Goal: Book appointment/travel/reservation

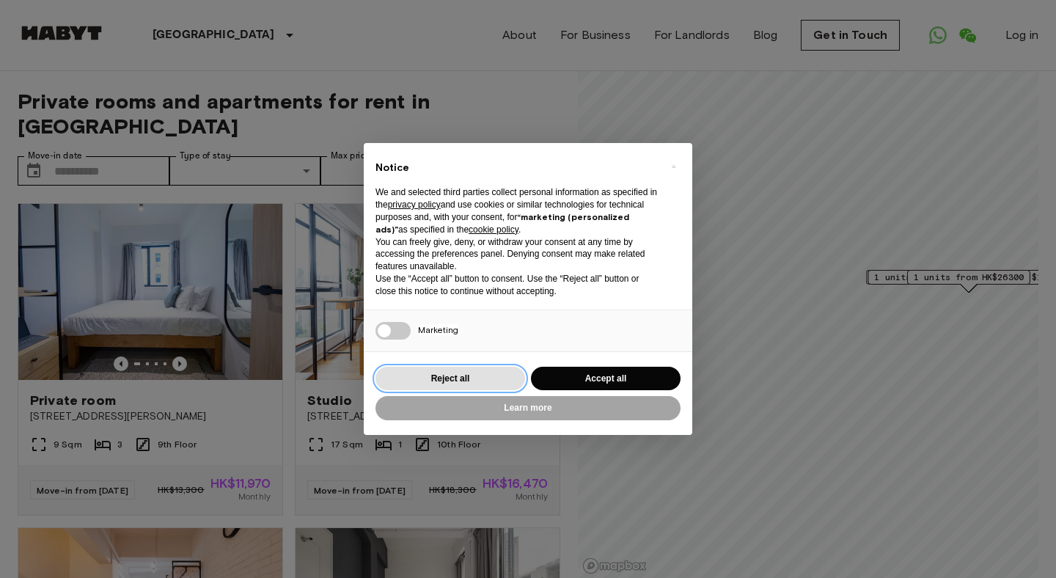
click at [490, 373] on button "Reject all" at bounding box center [451, 379] width 150 height 24
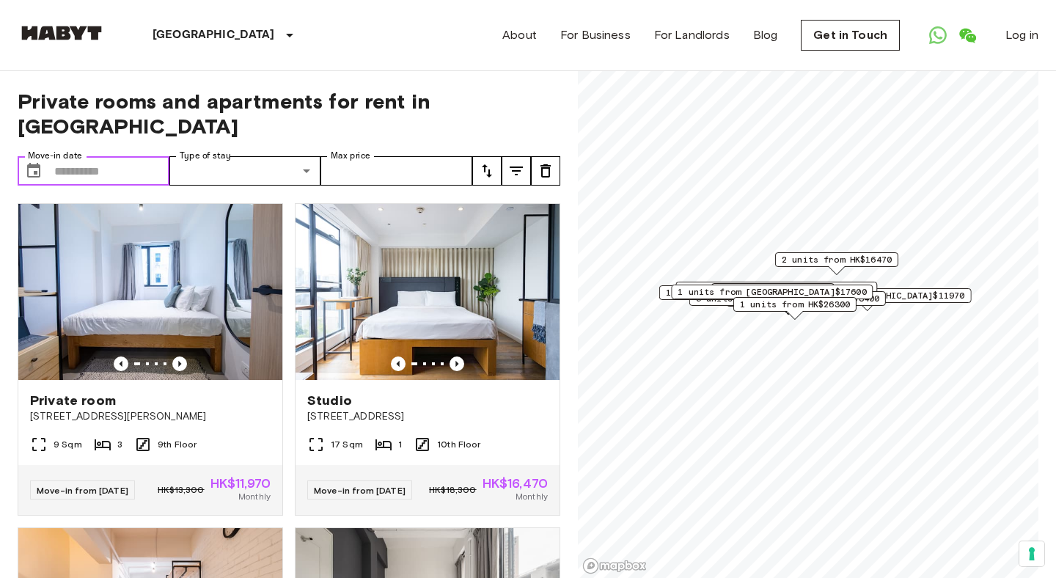
click at [115, 156] on input "Move-in date" at bounding box center [111, 170] width 115 height 29
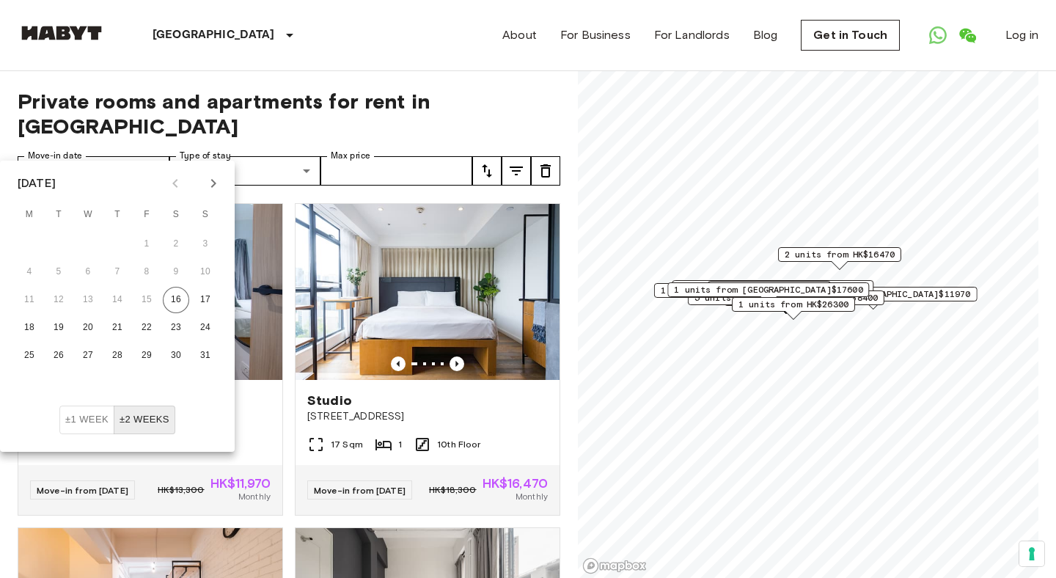
click at [212, 188] on icon "Next month" at bounding box center [214, 184] width 18 height 18
click at [56, 261] on button "9" at bounding box center [58, 272] width 26 height 26
type input "**********"
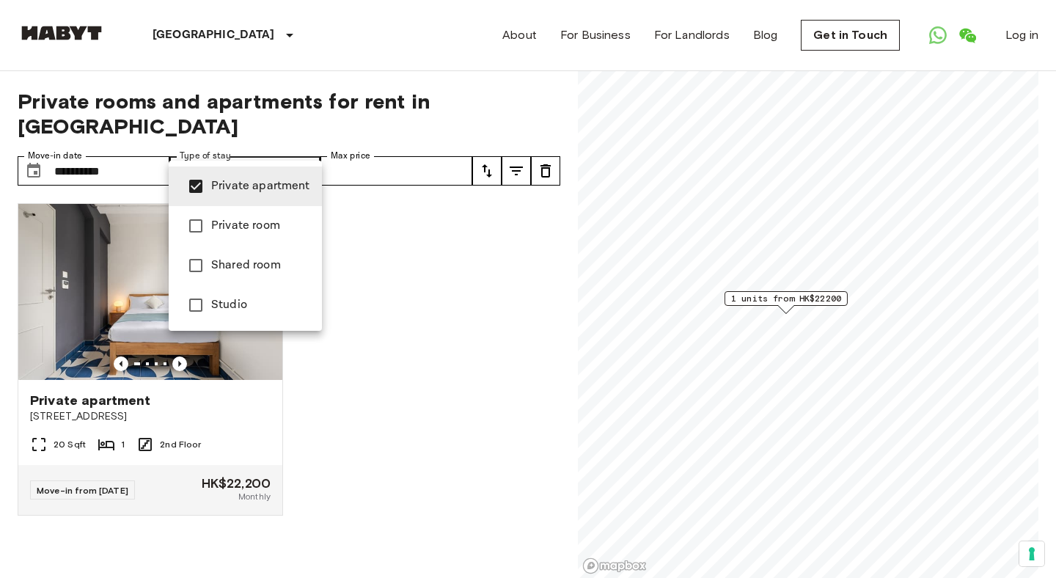
type input "**********"
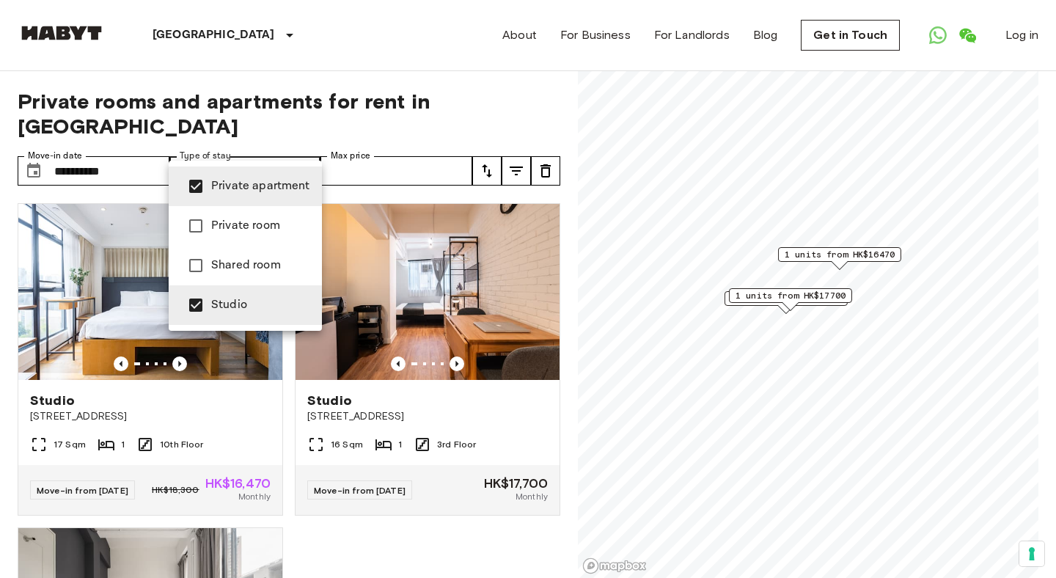
click at [521, 155] on div at bounding box center [528, 289] width 1056 height 578
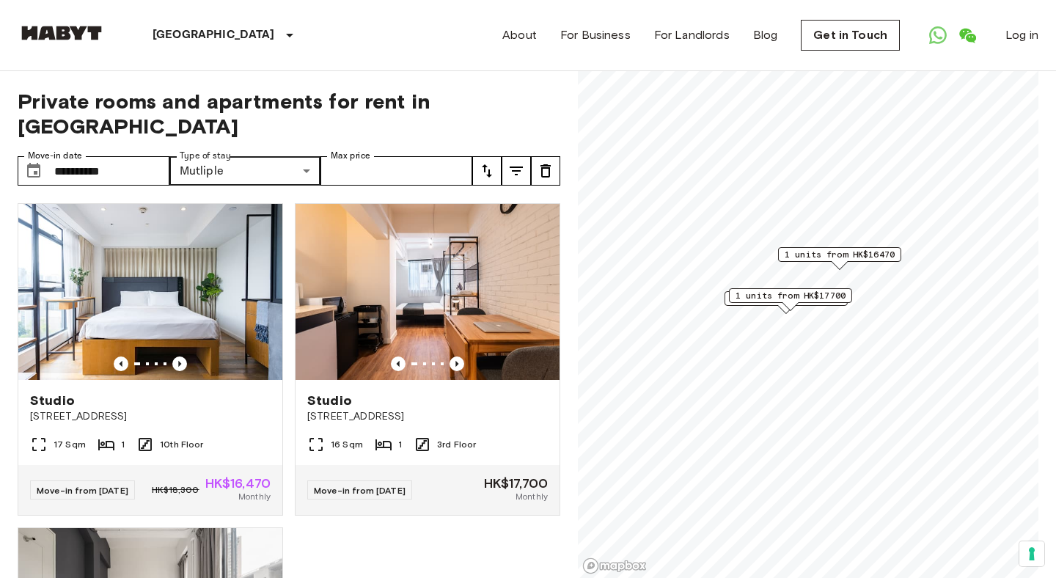
click at [561, 170] on div "**********" at bounding box center [528, 325] width 1021 height 508
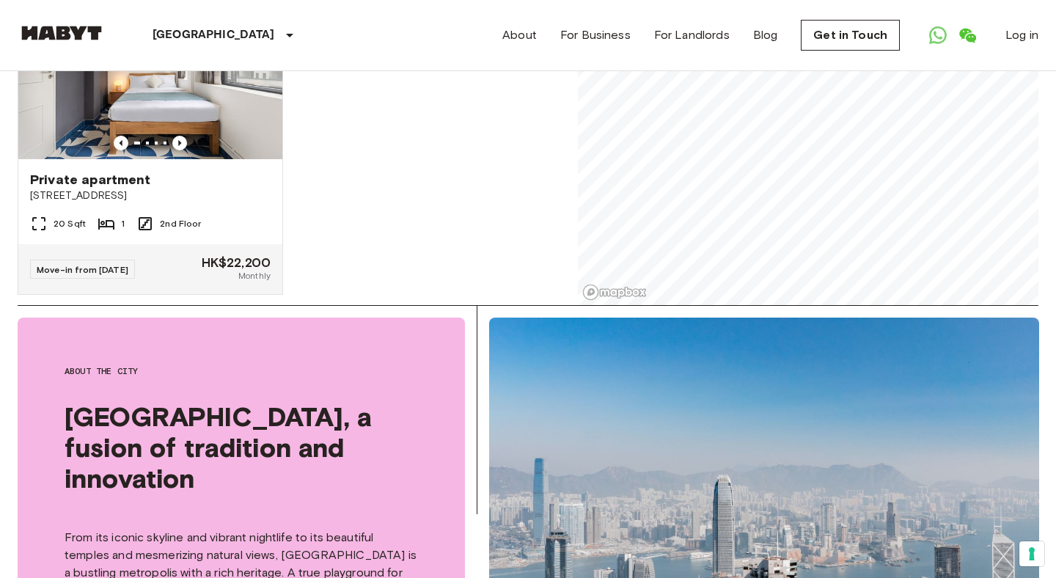
scroll to position [276, 0]
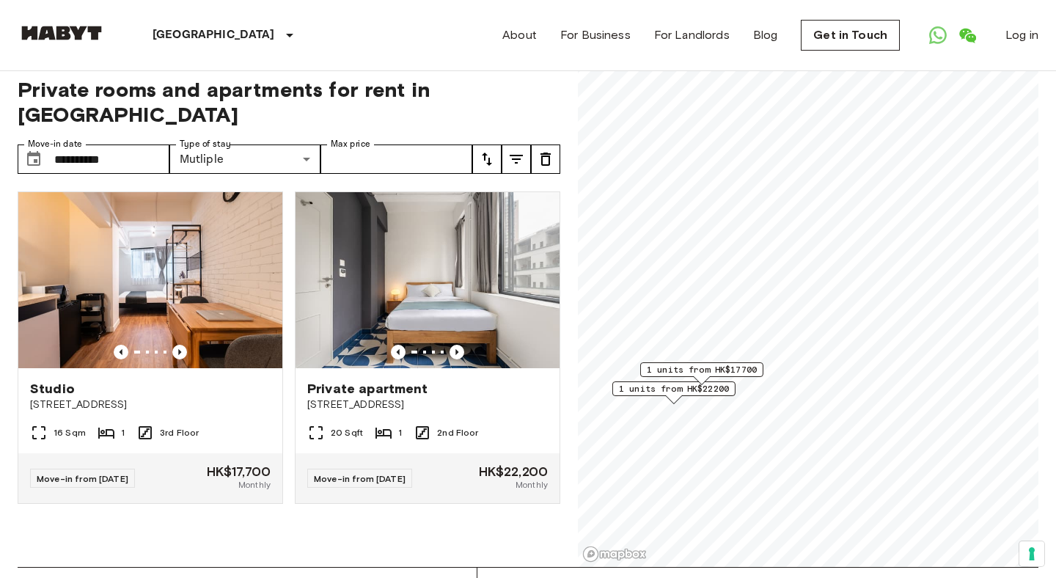
scroll to position [9, 0]
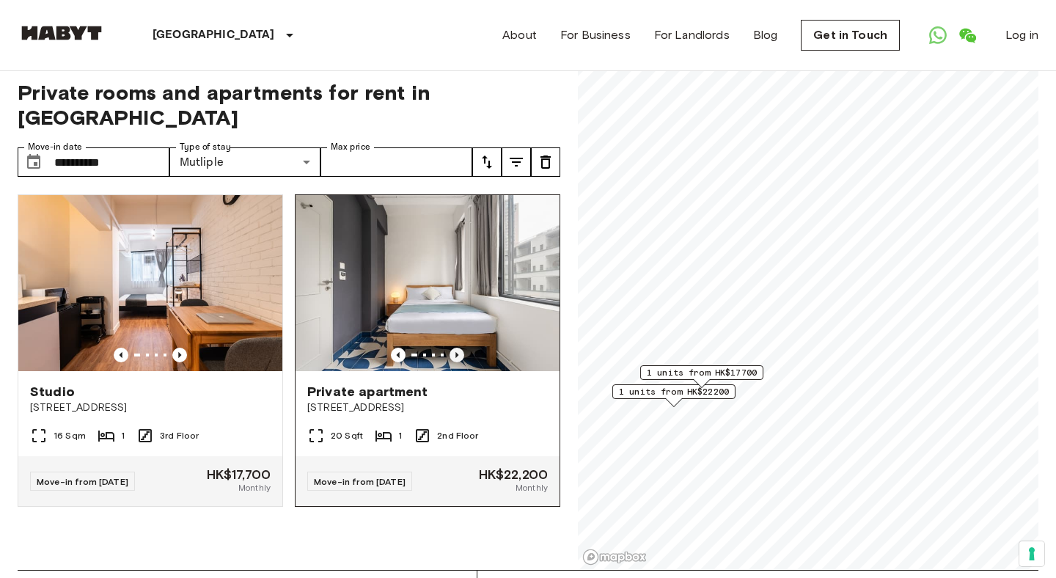
click at [455, 348] on icon "Previous image" at bounding box center [457, 355] width 15 height 15
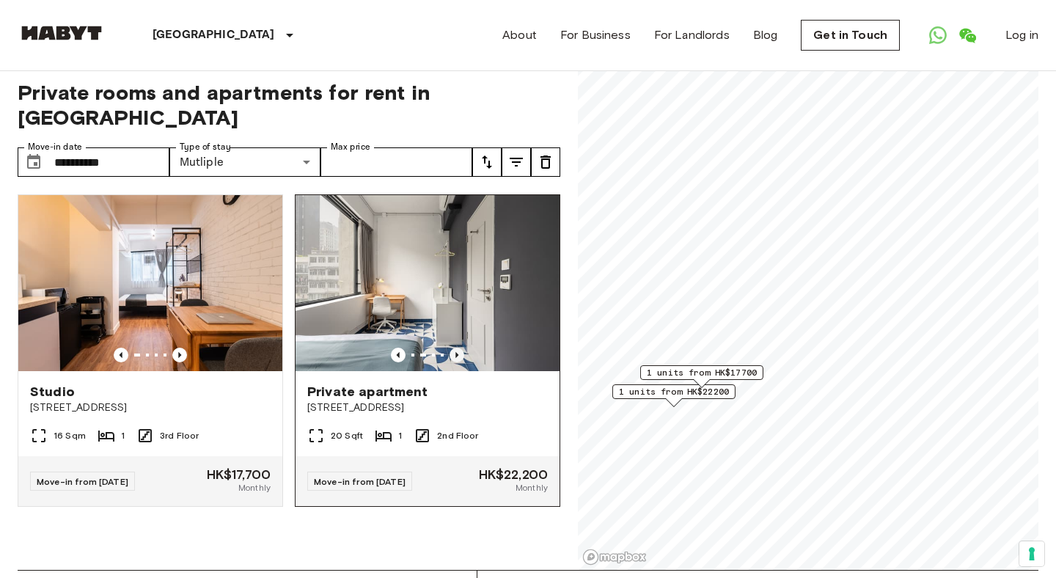
click at [455, 348] on icon "Previous image" at bounding box center [457, 355] width 15 height 15
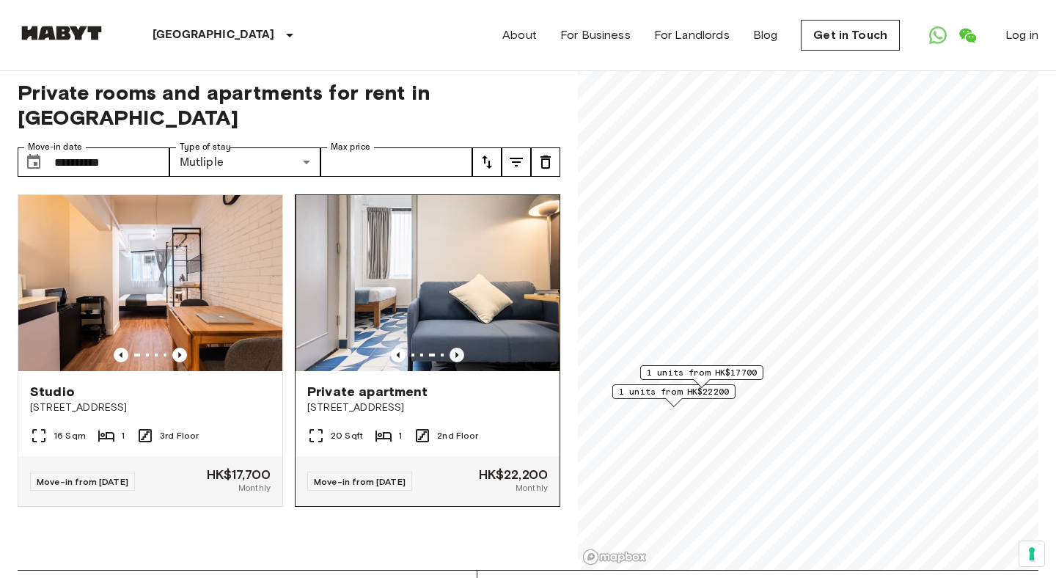
click at [455, 348] on icon "Previous image" at bounding box center [457, 355] width 15 height 15
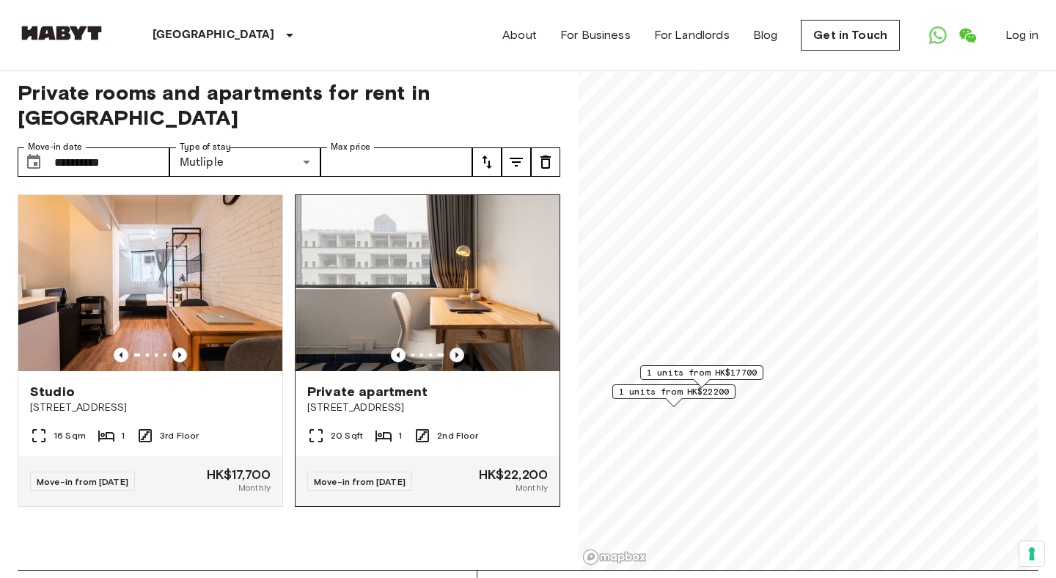
click at [455, 348] on icon "Previous image" at bounding box center [457, 355] width 15 height 15
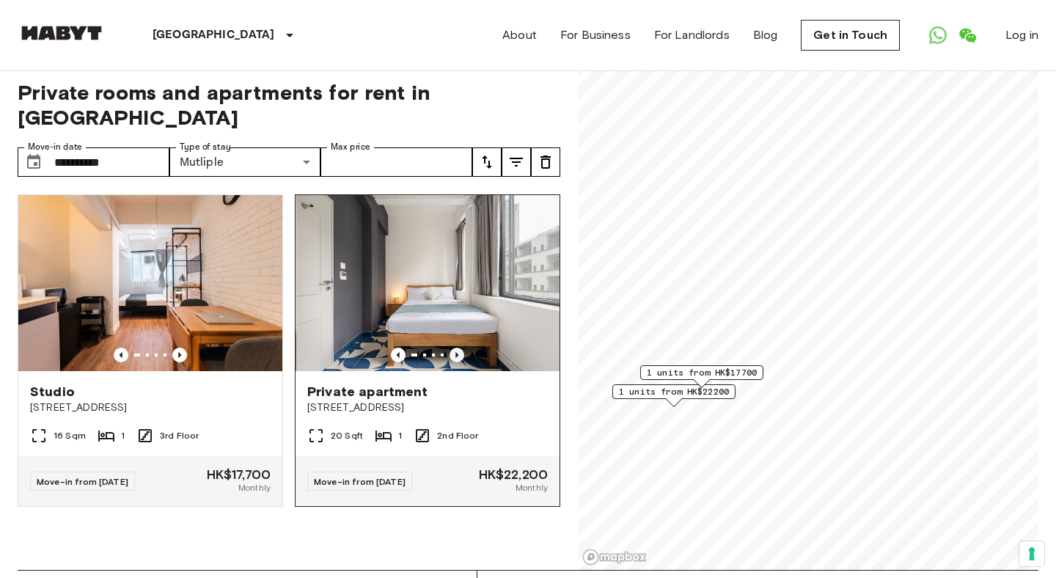
click at [455, 348] on icon "Previous image" at bounding box center [457, 355] width 15 height 15
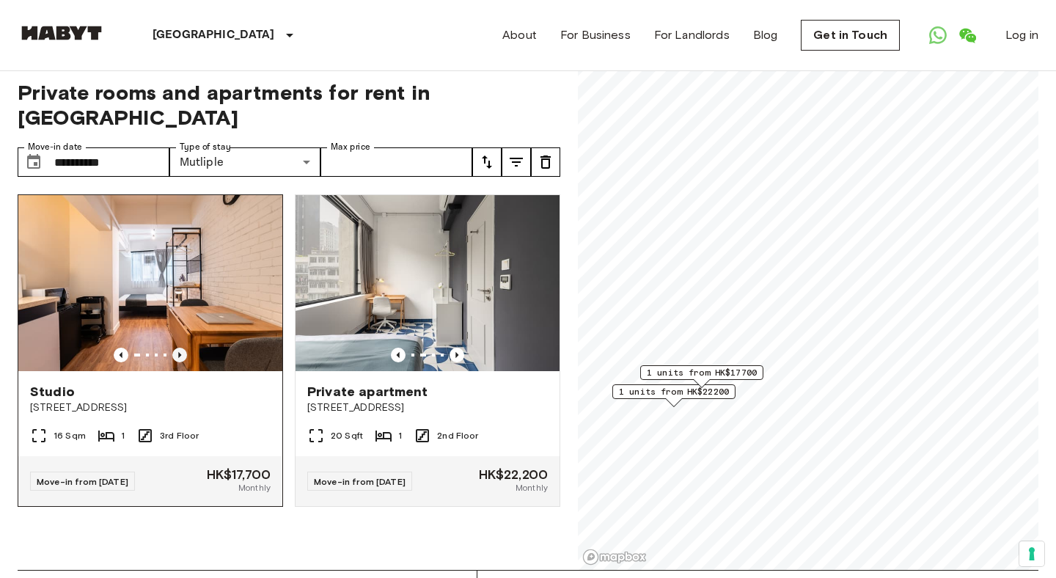
click at [178, 348] on icon "Previous image" at bounding box center [179, 355] width 15 height 15
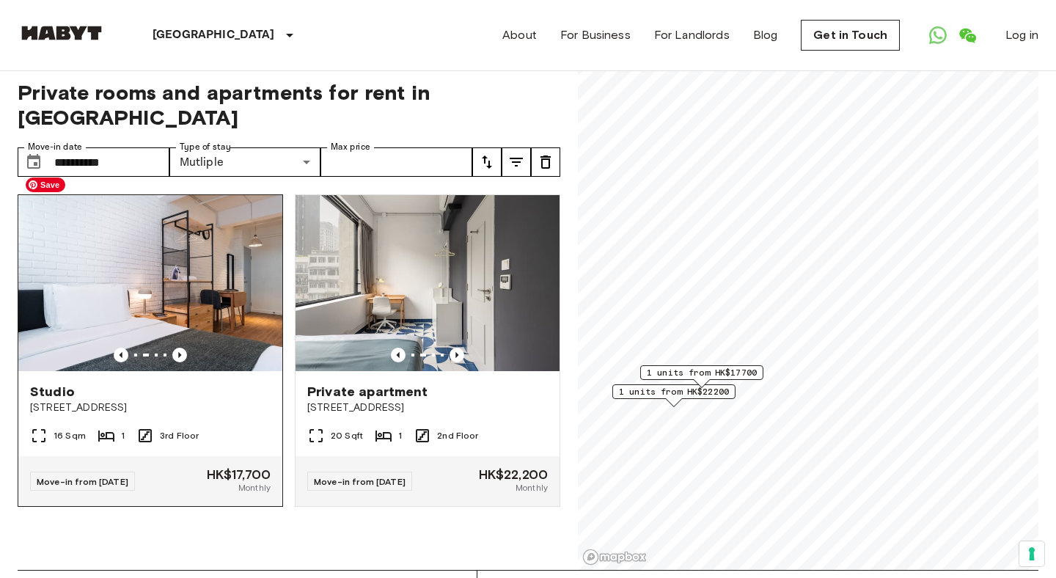
click at [185, 303] on img at bounding box center [150, 283] width 264 height 176
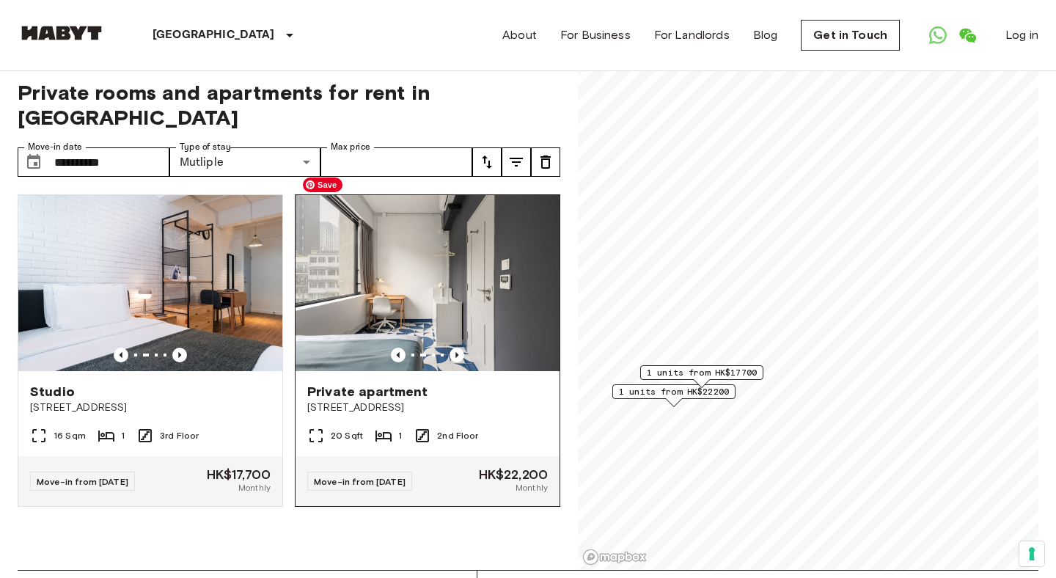
click at [437, 273] on img at bounding box center [428, 283] width 264 height 176
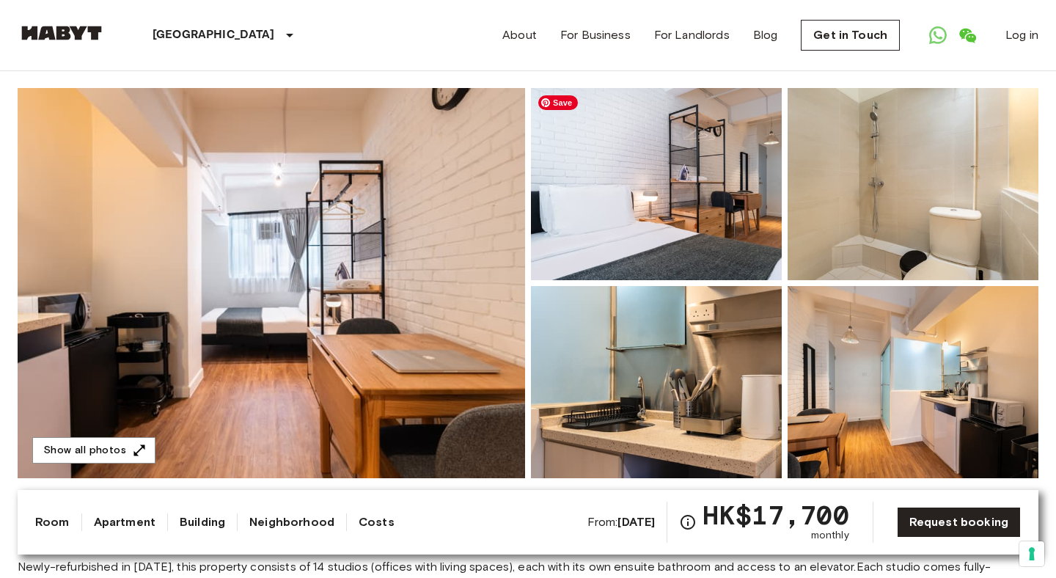
click at [664, 176] on img at bounding box center [656, 184] width 251 height 192
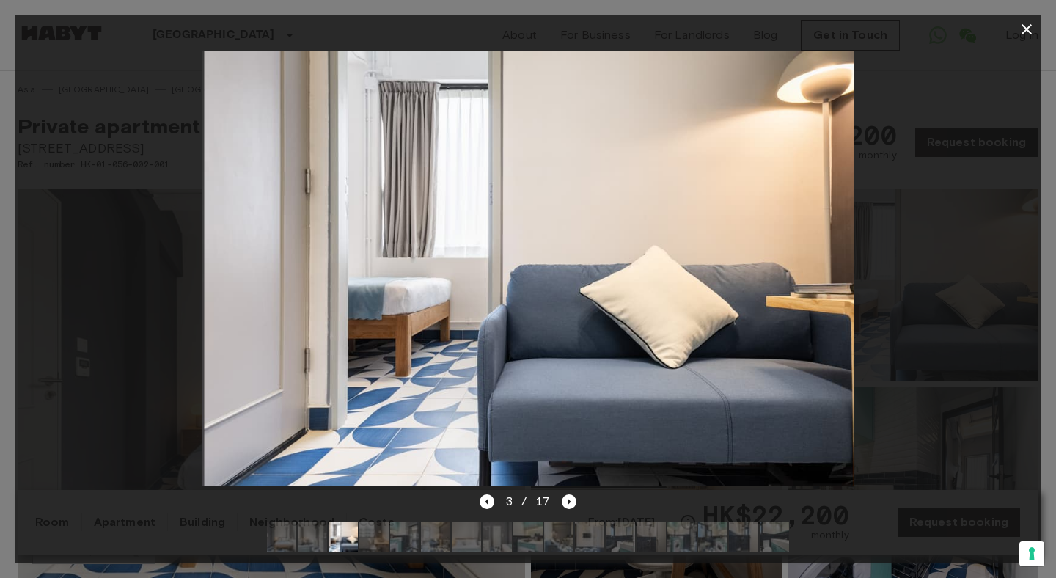
click at [569, 506] on icon "Next image" at bounding box center [569, 501] width 15 height 15
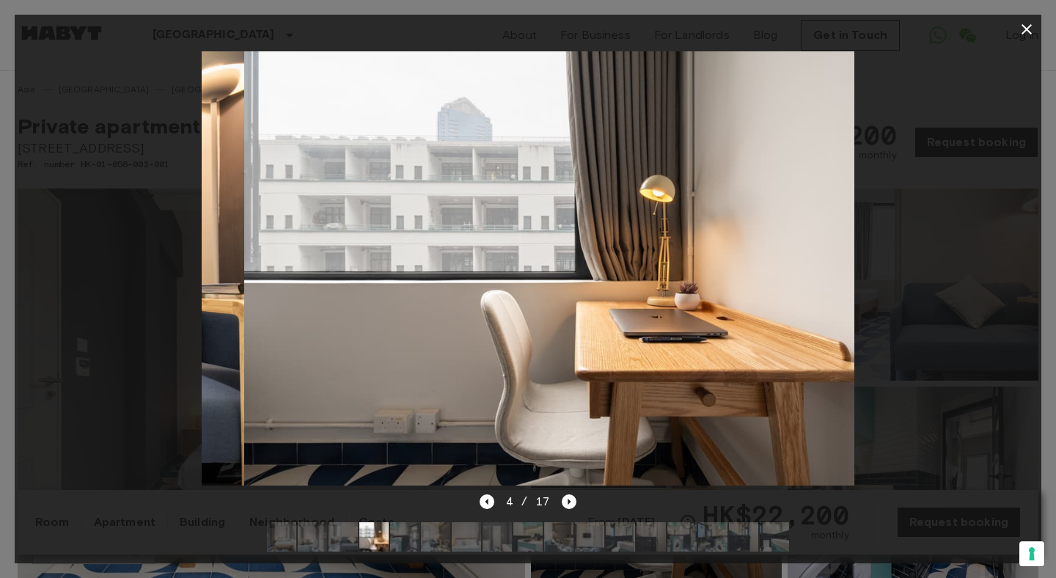
click at [569, 506] on icon "Next image" at bounding box center [569, 501] width 15 height 15
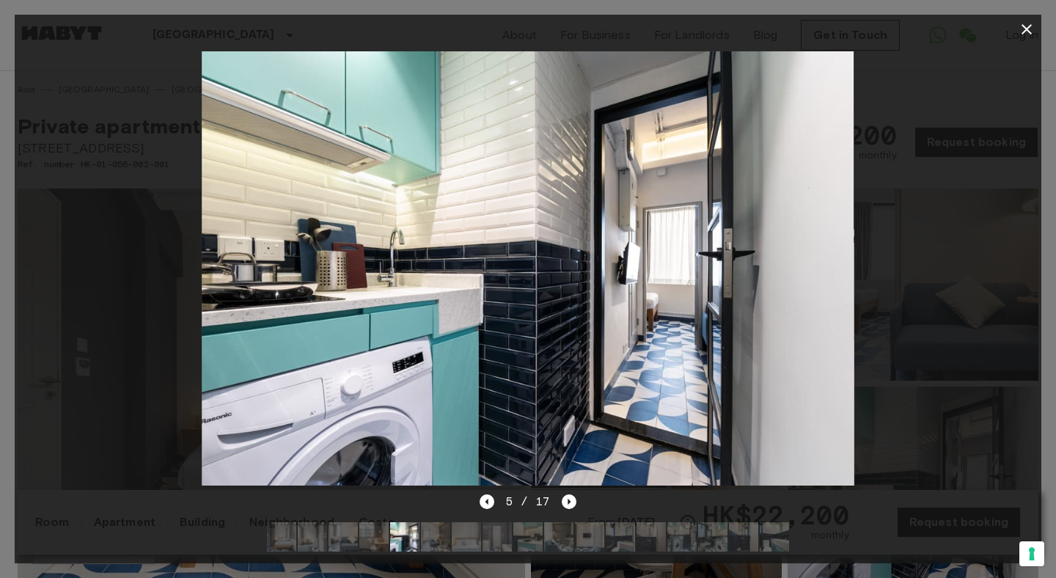
click at [569, 506] on icon "Next image" at bounding box center [569, 501] width 15 height 15
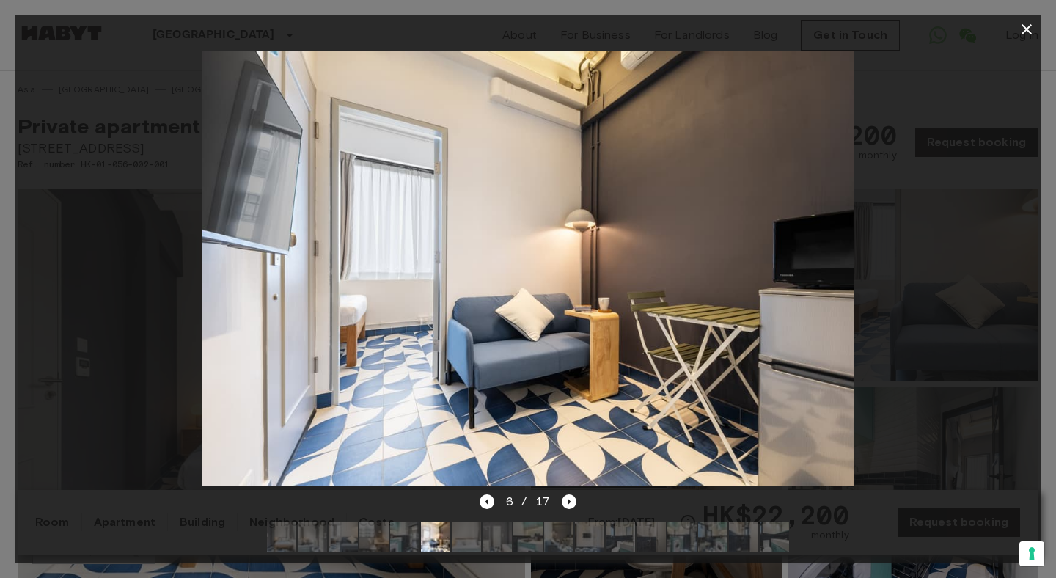
click at [569, 506] on icon "Next image" at bounding box center [569, 501] width 15 height 15
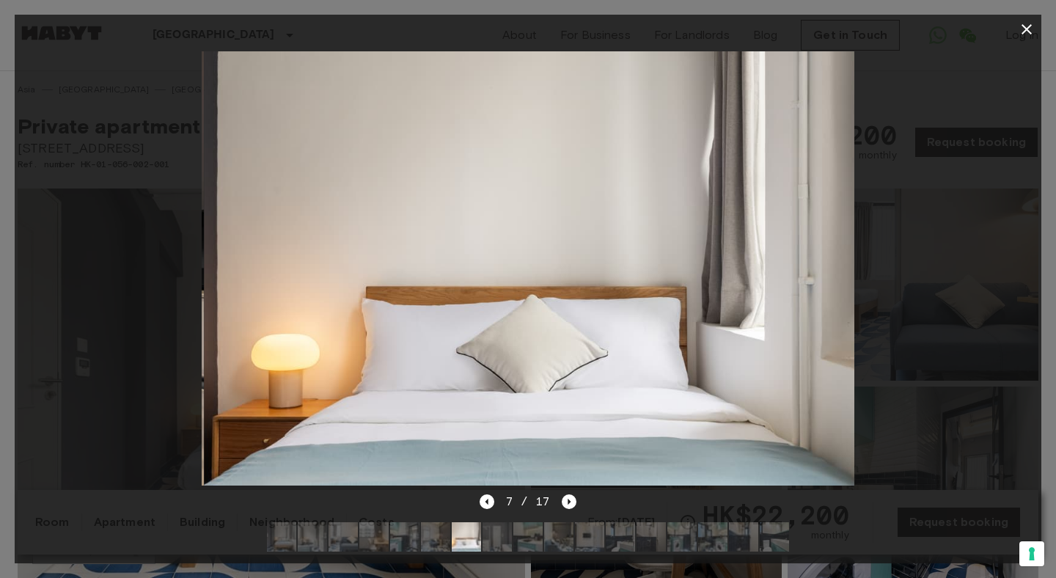
click at [569, 506] on icon "Next image" at bounding box center [569, 501] width 15 height 15
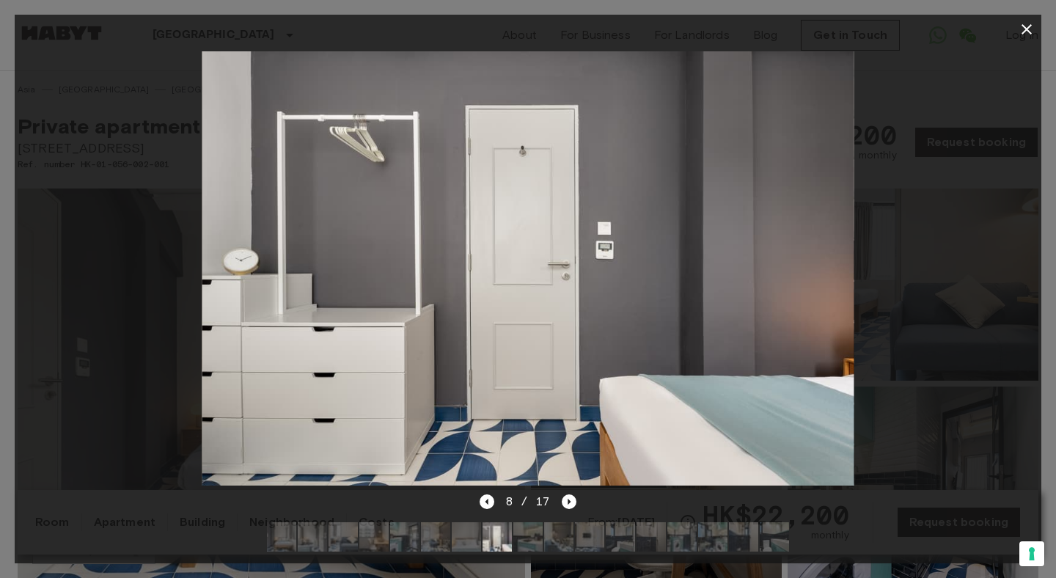
click at [569, 506] on icon "Next image" at bounding box center [569, 501] width 15 height 15
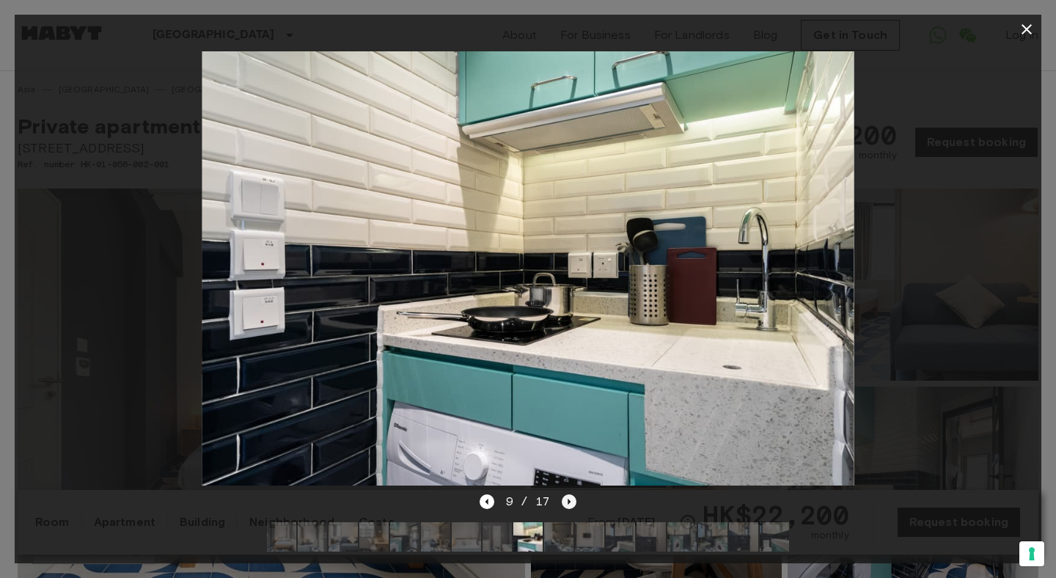
click at [570, 506] on icon "Next image" at bounding box center [569, 501] width 15 height 15
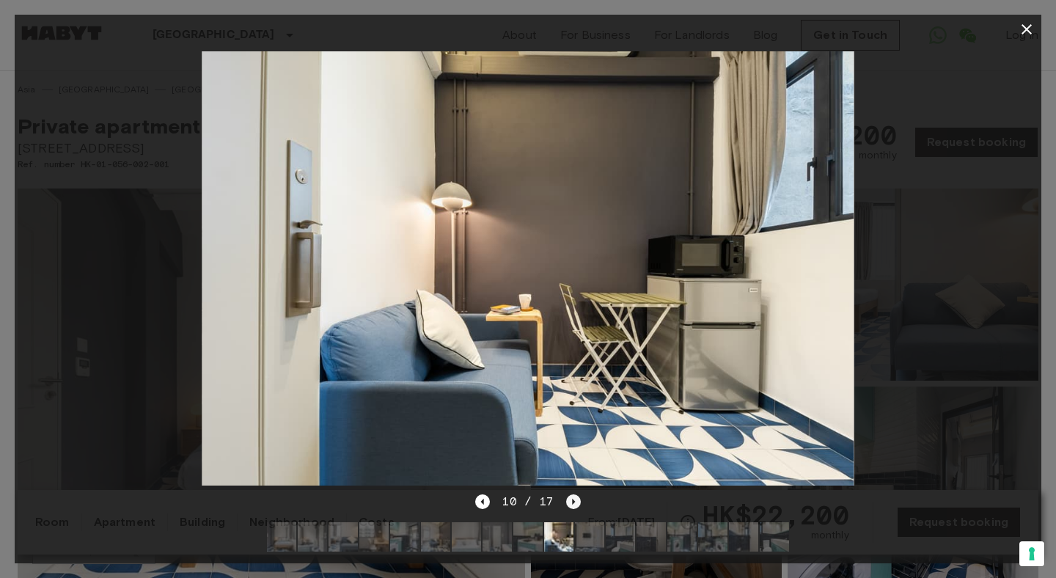
click at [570, 506] on icon "Next image" at bounding box center [573, 501] width 15 height 15
